Goal: Transaction & Acquisition: Purchase product/service

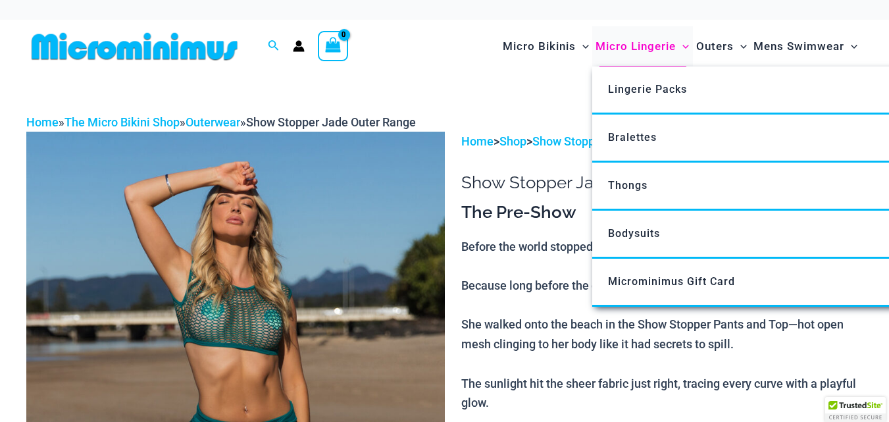
click at [638, 47] on span "Micro Lingerie" at bounding box center [635, 47] width 80 height 34
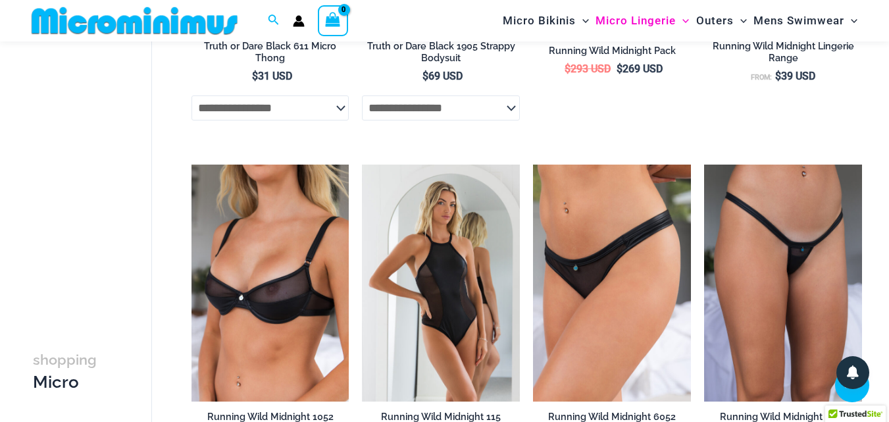
scroll to position [1250, 0]
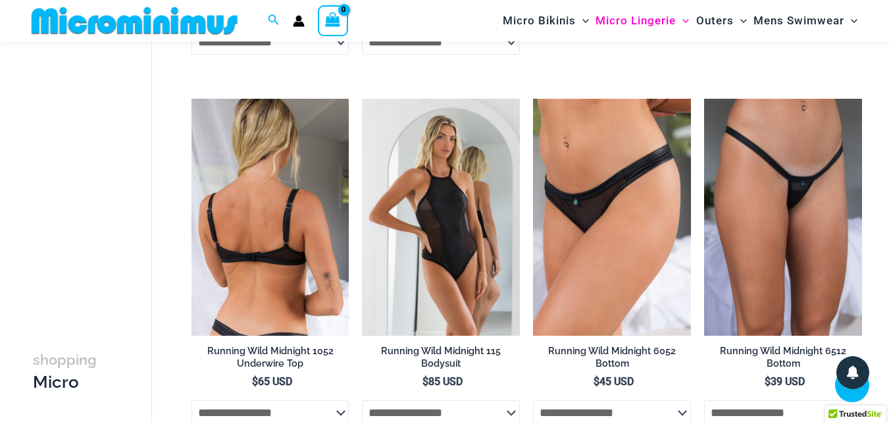
click at [293, 257] on img at bounding box center [270, 217] width 158 height 237
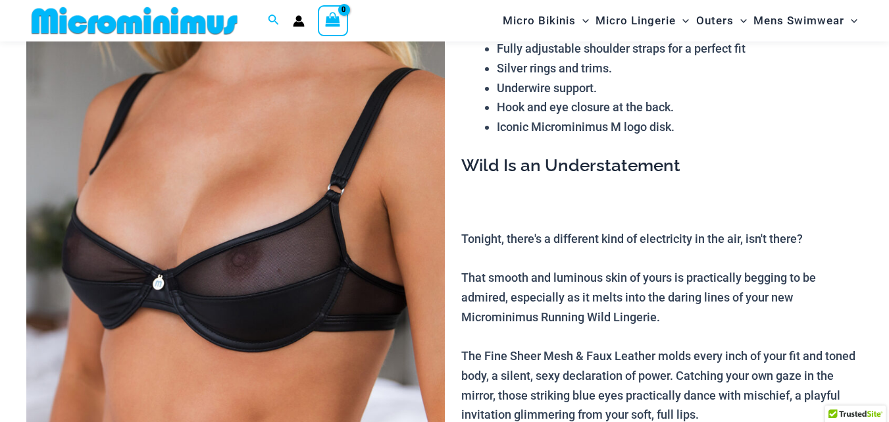
scroll to position [189, 0]
click at [290, 266] on img at bounding box center [235, 243] width 418 height 627
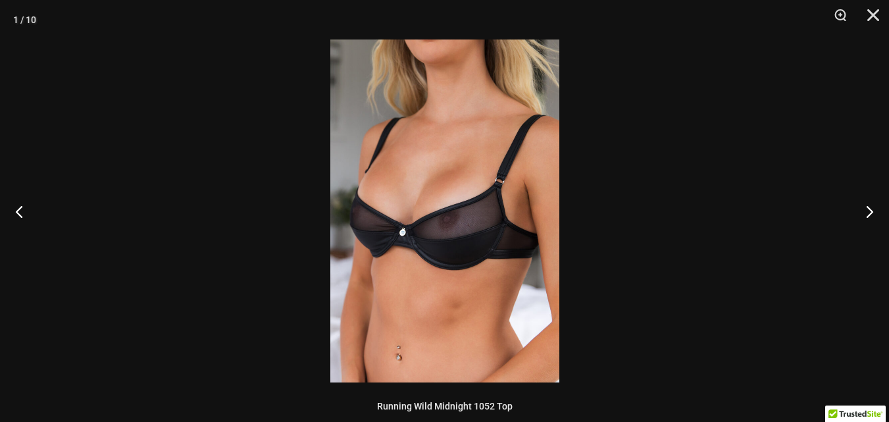
click at [426, 239] on img at bounding box center [444, 210] width 229 height 343
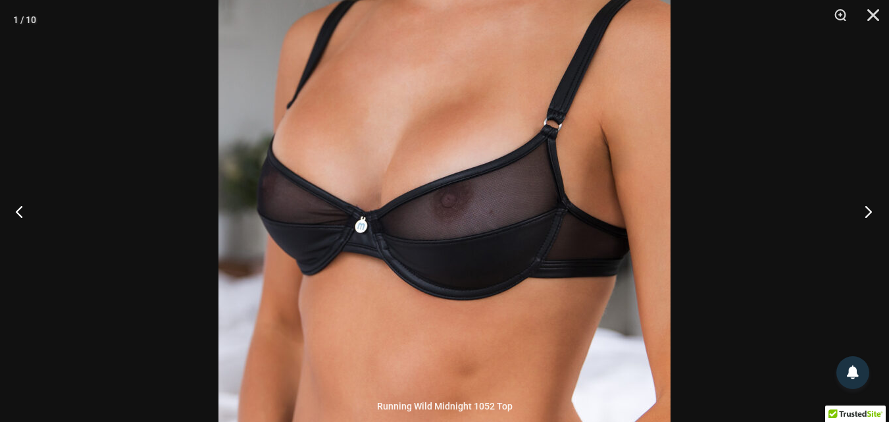
click at [871, 207] on button "Next" at bounding box center [864, 211] width 49 height 66
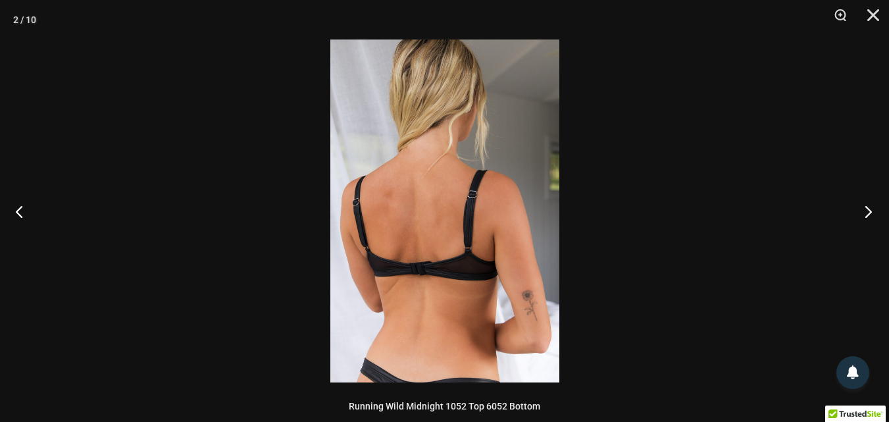
click at [877, 213] on button "Next" at bounding box center [864, 211] width 49 height 66
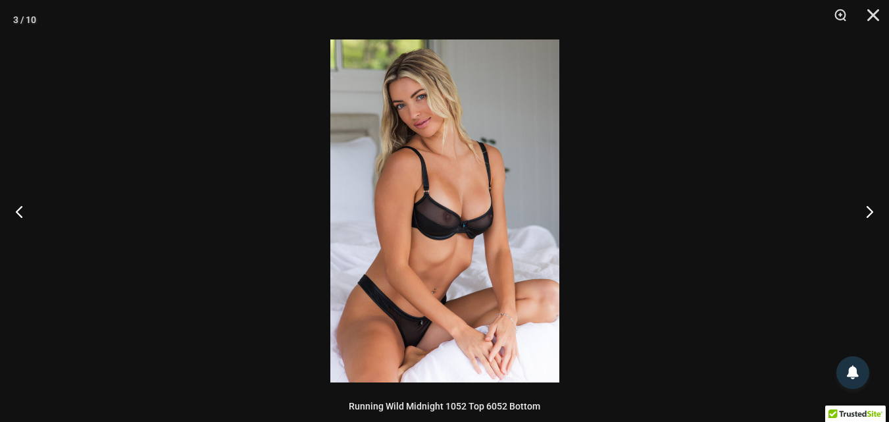
click at [466, 219] on img at bounding box center [444, 210] width 229 height 343
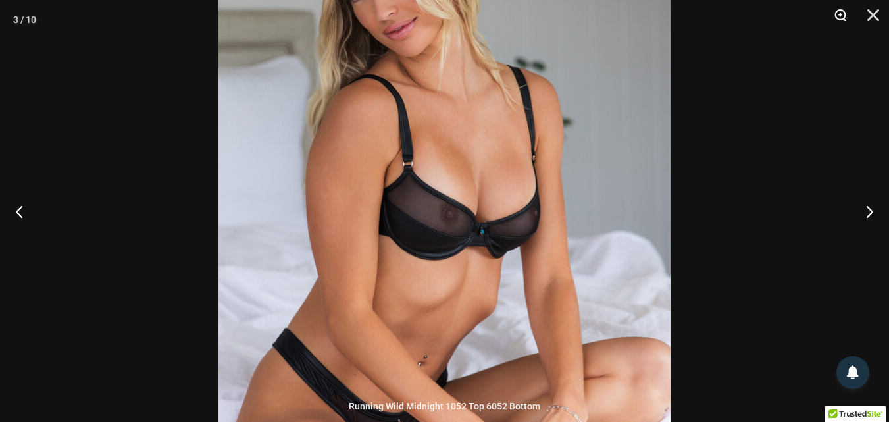
click at [844, 14] on button "Zoom" at bounding box center [835, 19] width 33 height 39
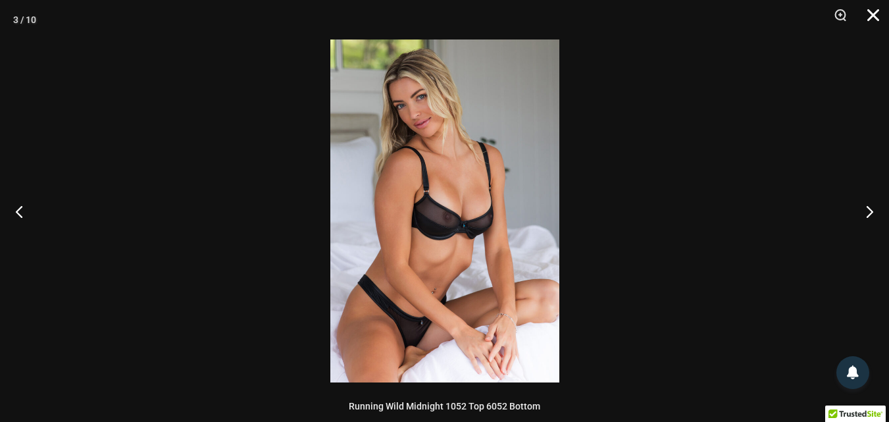
click at [868, 18] on button "Close" at bounding box center [868, 19] width 33 height 39
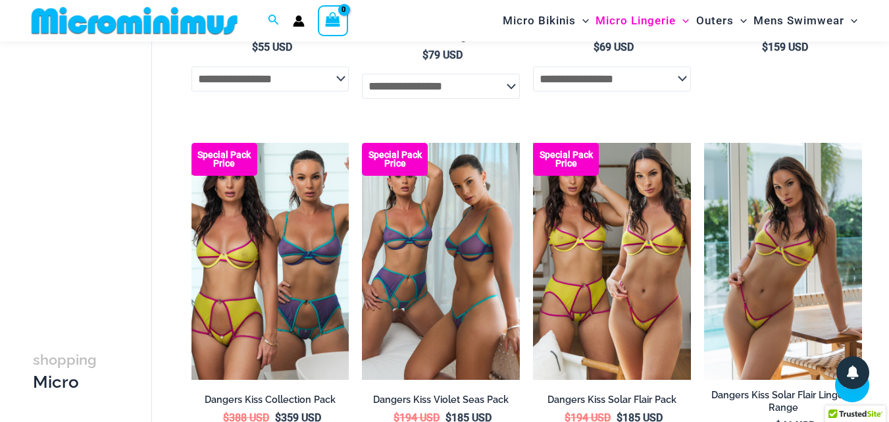
scroll to position [2683, 0]
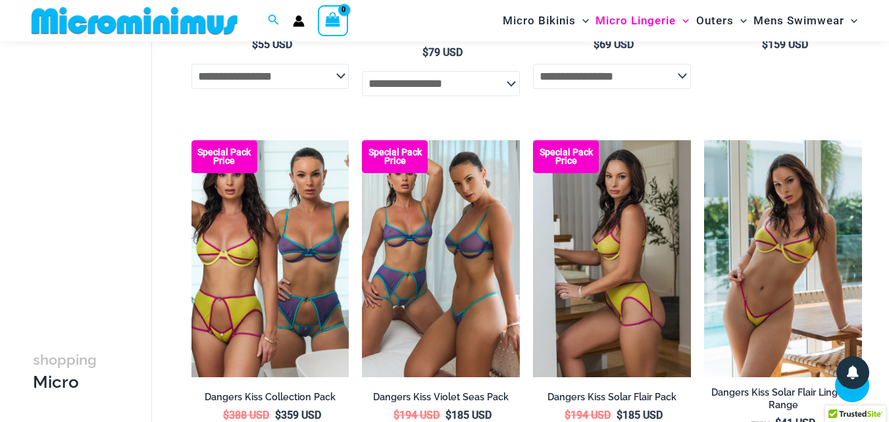
click at [587, 233] on img at bounding box center [612, 258] width 158 height 237
